Goal: Use online tool/utility: Utilize a website feature to perform a specific function

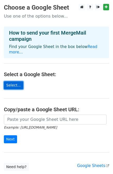
click at [15, 82] on link "Select..." at bounding box center [13, 85] width 19 height 8
click at [14, 82] on link "Select..." at bounding box center [13, 85] width 19 height 8
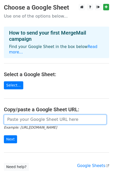
click at [25, 115] on input "url" at bounding box center [55, 120] width 102 height 10
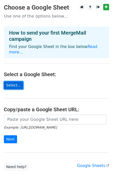
click at [18, 82] on link "Select..." at bounding box center [13, 85] width 19 height 8
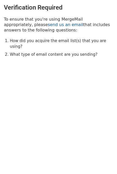
click at [48, 24] on link "send us an email" at bounding box center [65, 24] width 35 height 5
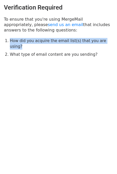
drag, startPoint x: 10, startPoint y: 41, endPoint x: 110, endPoint y: 41, distance: 100.9
click at [110, 41] on li "How did you acquire the email list(s) that you are using?" at bounding box center [61, 44] width 103 height 12
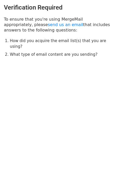
click at [102, 53] on div "Verification Required To ensure that you're using MergeMail appropriately, plea…" at bounding box center [58, 30] width 117 height 61
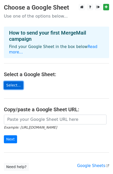
click at [12, 81] on link "Select..." at bounding box center [13, 85] width 19 height 8
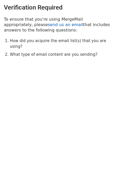
click at [48, 24] on link "send us an email" at bounding box center [65, 24] width 35 height 5
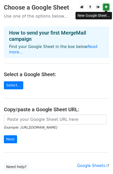
click at [105, 9] on icon at bounding box center [105, 7] width 3 height 4
click at [101, 139] on div "Example: https://docs.google.com/spreadsheets/d/abc/edit Next" at bounding box center [56, 132] width 113 height 34
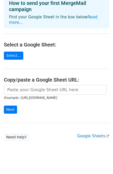
scroll to position [32, 0]
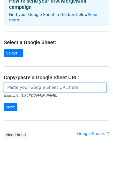
click at [38, 83] on input "url" at bounding box center [55, 88] width 102 height 10
paste input "https://docs.google.com/spreadsheets/d/1dNaSoXXzflqq3QNVladRh34vA3GbkzOb1imMj-_…"
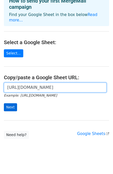
type input "https://docs.google.com/spreadsheets/d/1dNaSoXXzflqq3QNVladRh34vA3GbkzOb1imMj-_…"
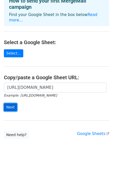
click at [5, 103] on input "Next" at bounding box center [10, 107] width 13 height 8
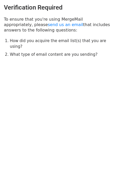
drag, startPoint x: 6, startPoint y: 19, endPoint x: 100, endPoint y: 27, distance: 94.8
click at [100, 27] on p "To ensure that you're using MergeMail appropriately, please send us an email th…" at bounding box center [58, 25] width 109 height 16
click at [84, 37] on div "Verification Required To ensure that you're using MergeMail appropriately, plea…" at bounding box center [58, 30] width 117 height 61
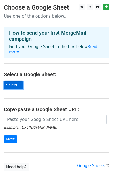
click at [16, 81] on link "Select..." at bounding box center [13, 85] width 19 height 8
